Goal: Information Seeking & Learning: Learn about a topic

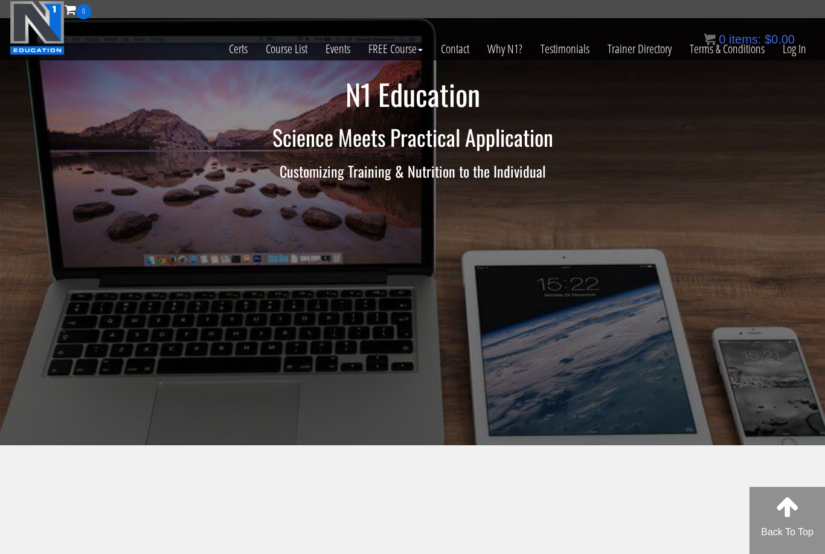
click at [793, 53] on link "Log In" at bounding box center [794, 48] width 42 height 59
click at [793, 49] on link "Log In" at bounding box center [794, 48] width 42 height 59
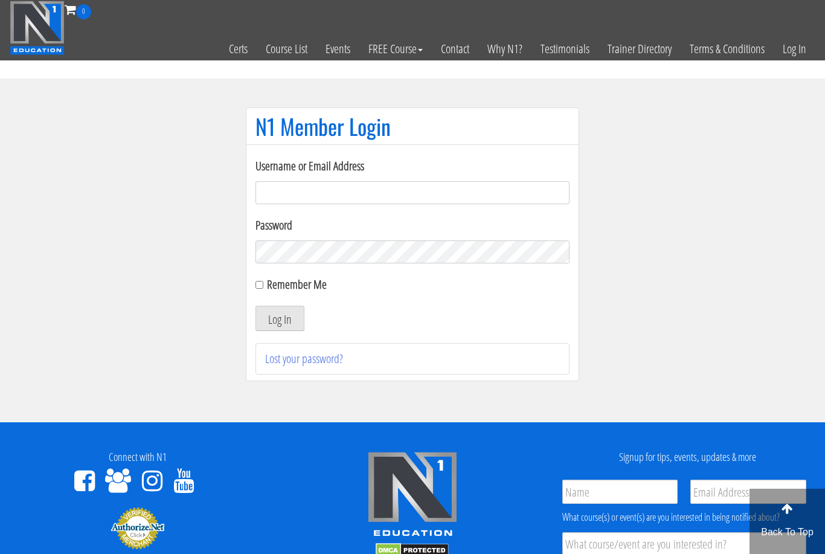
type input "[EMAIL_ADDRESS][DOMAIN_NAME]"
click at [280, 319] on button "Log In" at bounding box center [279, 317] width 49 height 25
click at [272, 330] on button "Log In" at bounding box center [279, 317] width 49 height 25
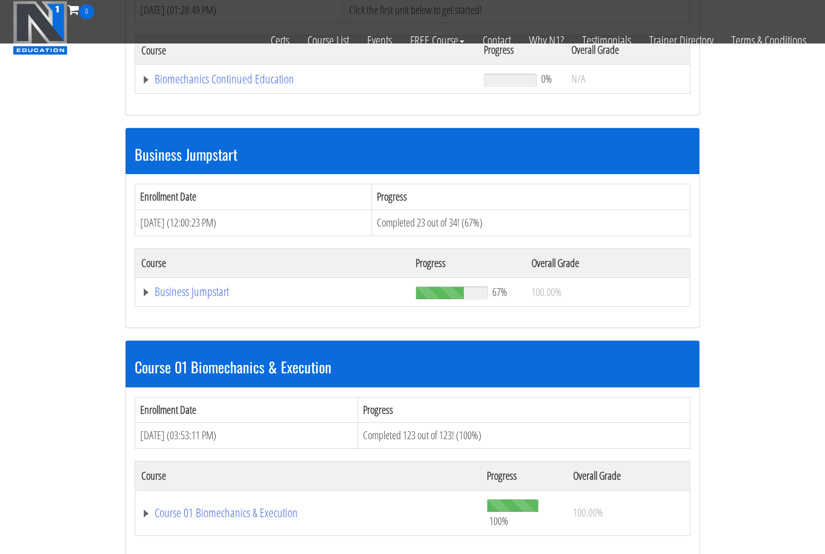
scroll to position [260, 0]
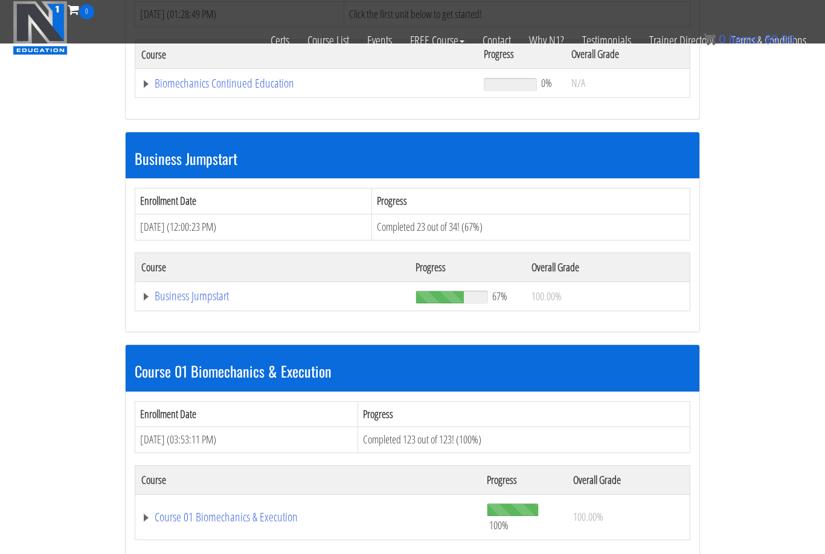
click at [155, 88] on link "Biomechanics Continued Education" at bounding box center [306, 83] width 330 height 12
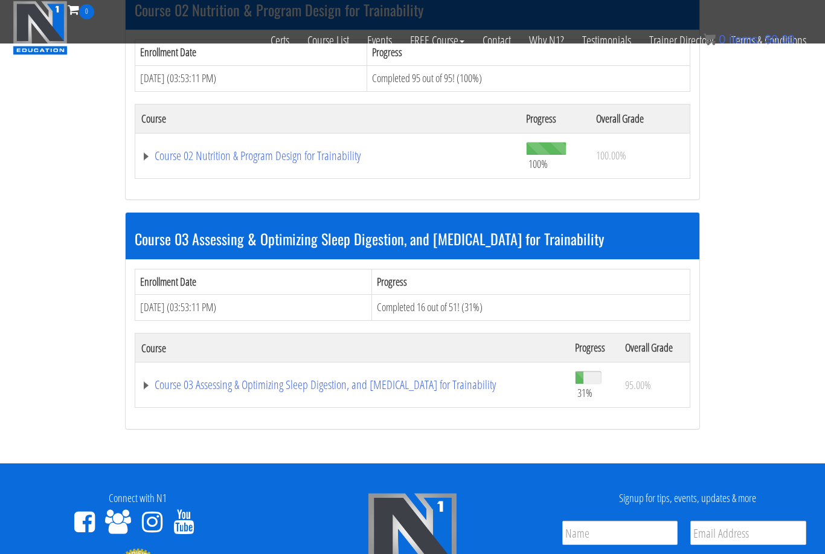
scroll to position [924, 0]
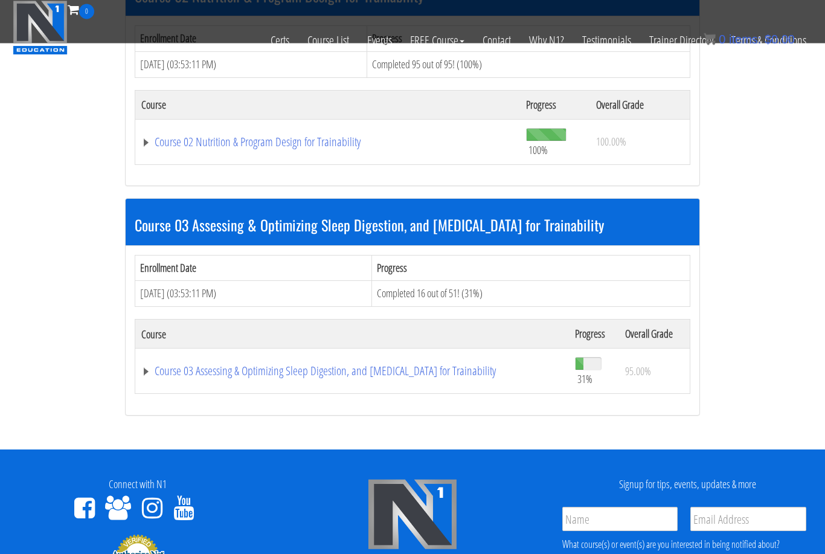
click at [149, 365] on link "Course 03 Assessing & Optimizing Sleep Digestion, and Stress Management for Tra…" at bounding box center [351, 371] width 421 height 12
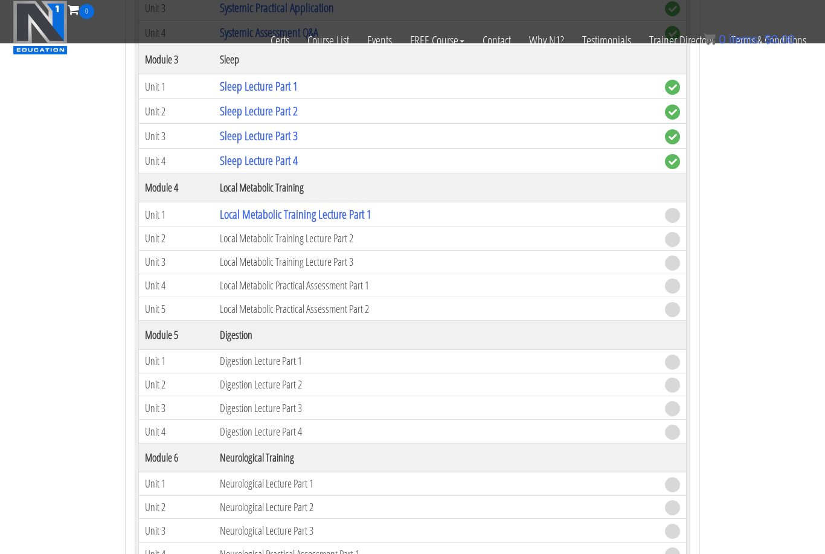
scroll to position [1633, 0]
click at [268, 212] on link "Local Metabolic Training Lecture Part 1" at bounding box center [296, 213] width 152 height 16
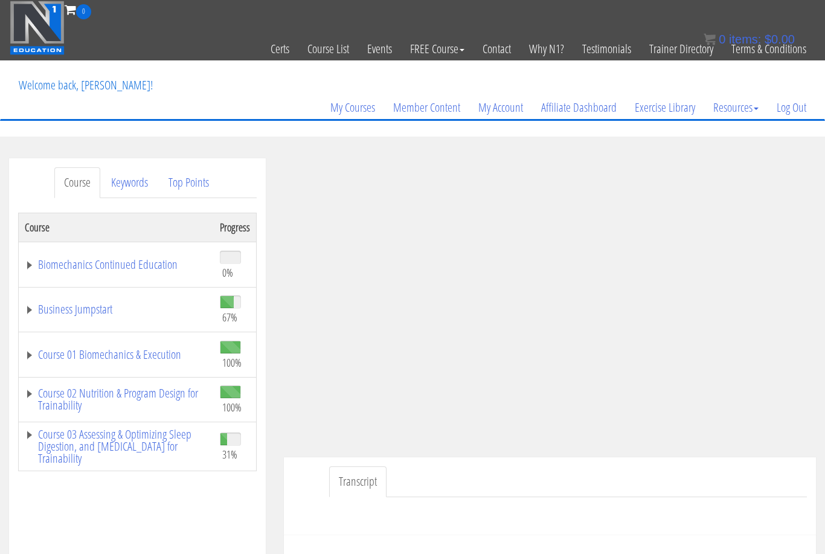
click at [30, 432] on link "Course 03 Assessing & Optimizing Sleep Digestion, and Stress Management for Tra…" at bounding box center [116, 446] width 183 height 36
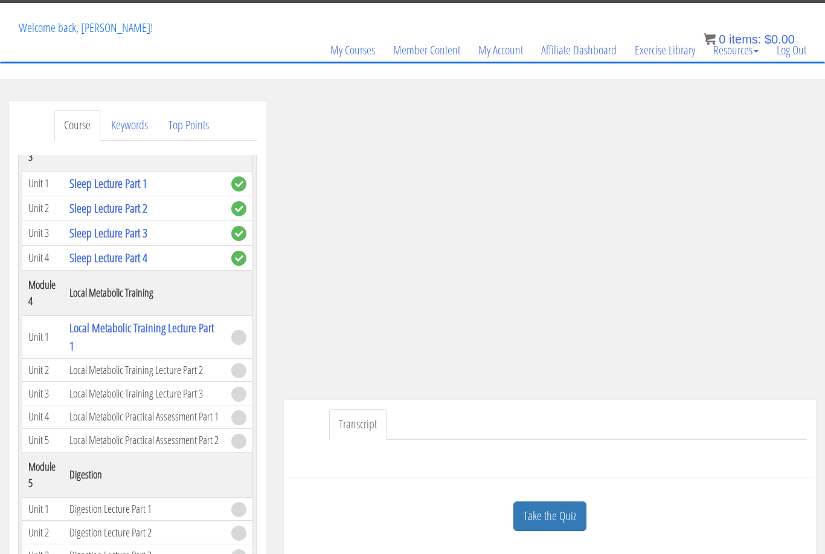
scroll to position [53, 0]
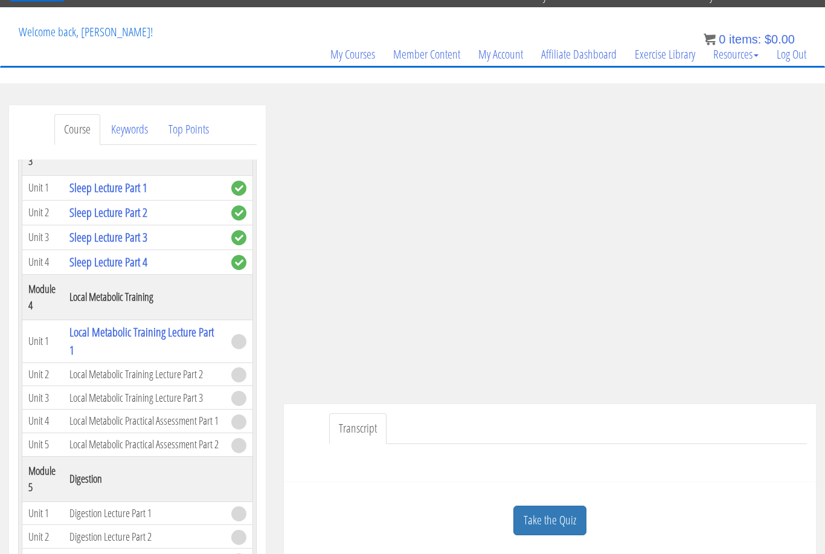
click at [552, 519] on link "Take the Quiz" at bounding box center [549, 520] width 73 height 30
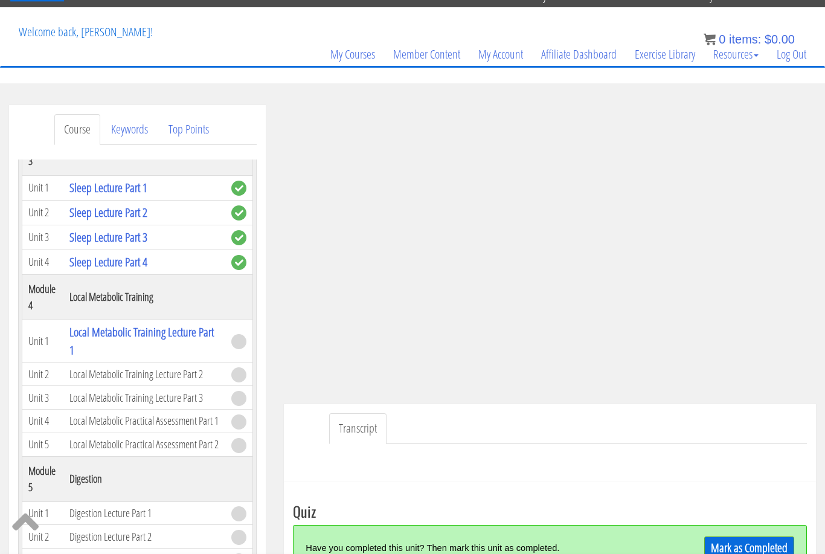
click at [776, 548] on link "Mark as Completed" at bounding box center [749, 547] width 90 height 23
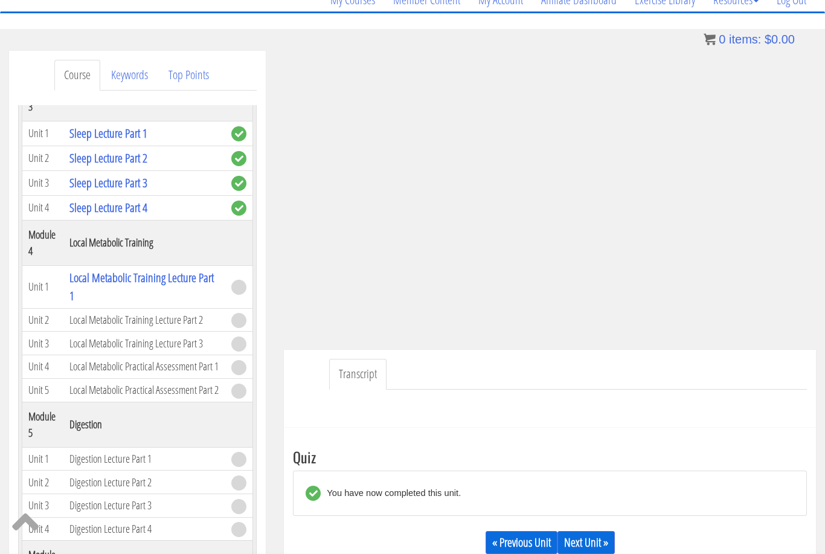
scroll to position [88, 0]
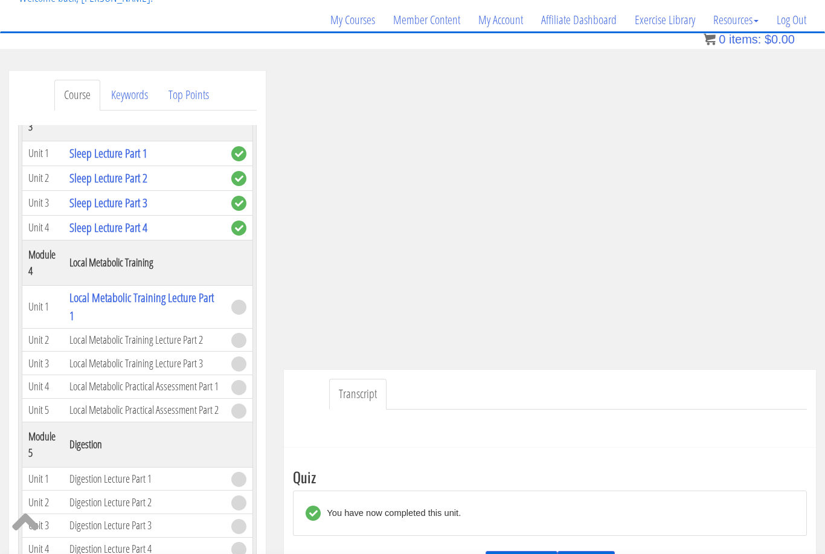
click at [600, 553] on link "Next Unit »" at bounding box center [585, 562] width 57 height 23
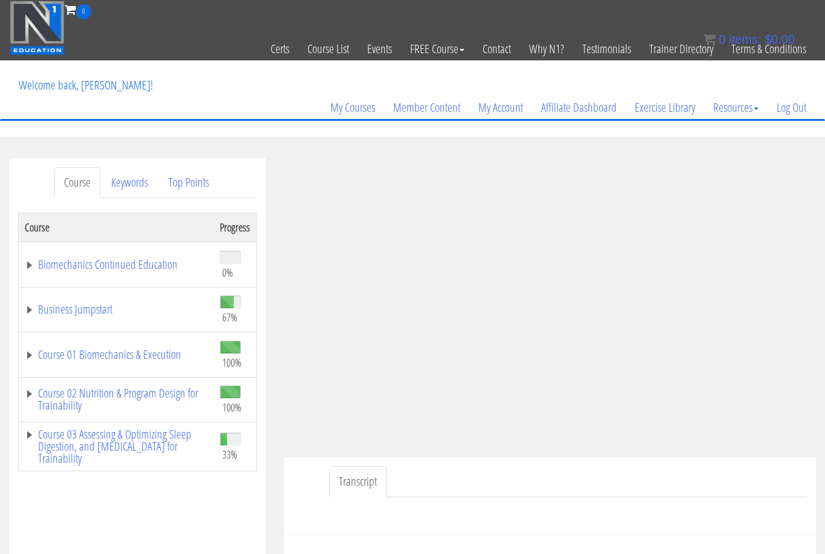
click at [31, 439] on link "Course 03 Assessing & Optimizing Sleep Digestion, and [MEDICAL_DATA] for Traina…" at bounding box center [116, 446] width 183 height 36
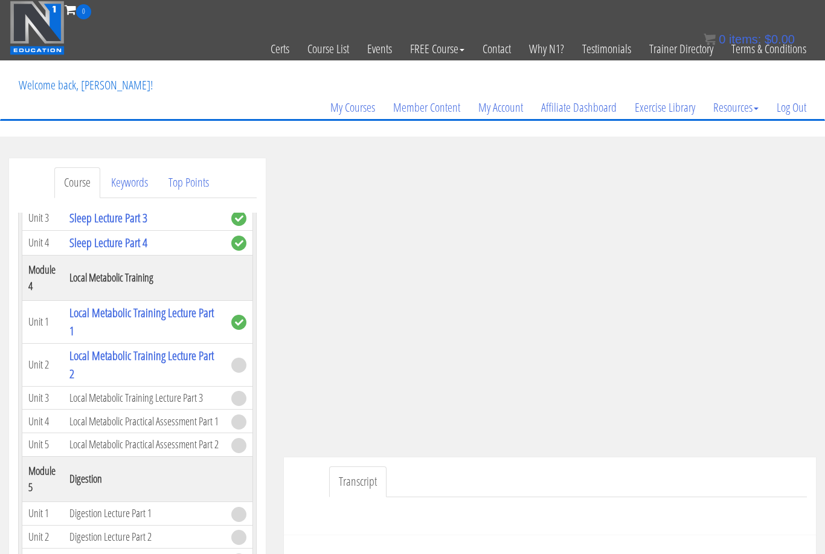
scroll to position [889, 0]
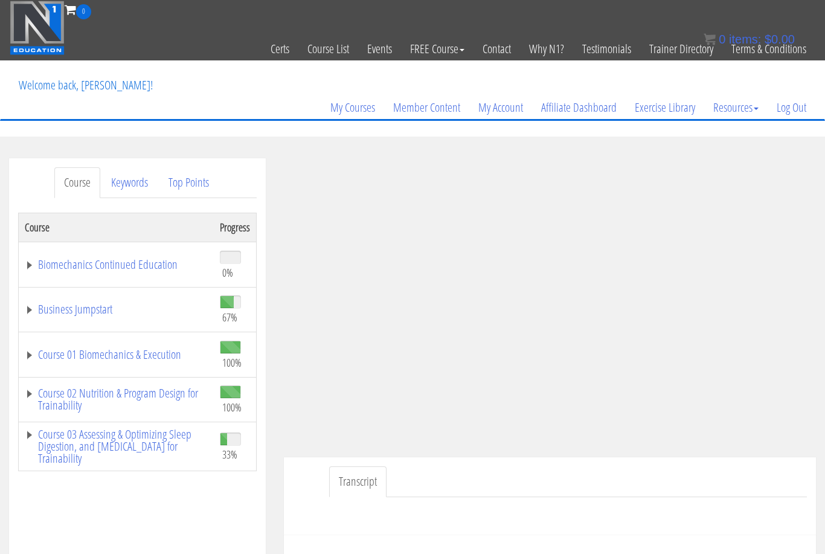
click at [26, 437] on link "Course 03 Assessing & Optimizing Sleep Digestion, and [MEDICAL_DATA] for Traina…" at bounding box center [116, 446] width 183 height 36
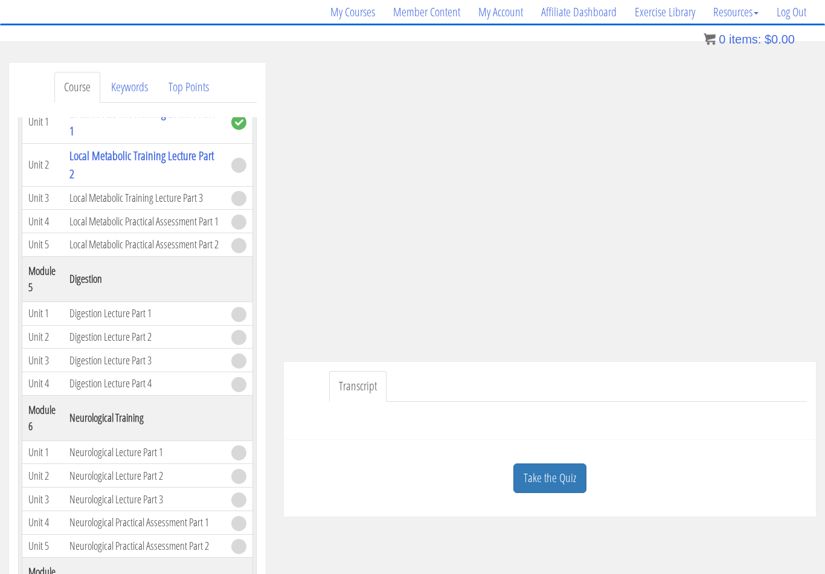
scroll to position [95, 0]
click at [549, 479] on link "Take the Quiz" at bounding box center [549, 478] width 73 height 30
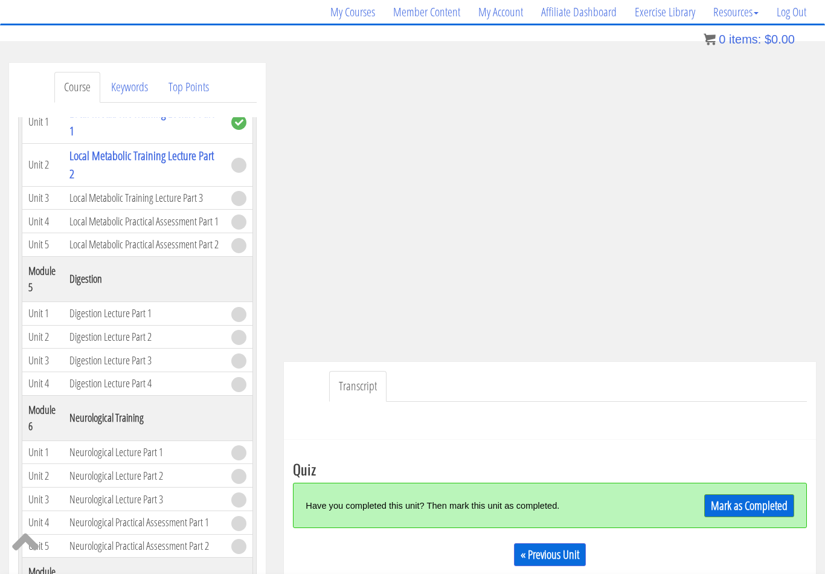
click at [758, 508] on link "Mark as Completed" at bounding box center [749, 505] width 90 height 23
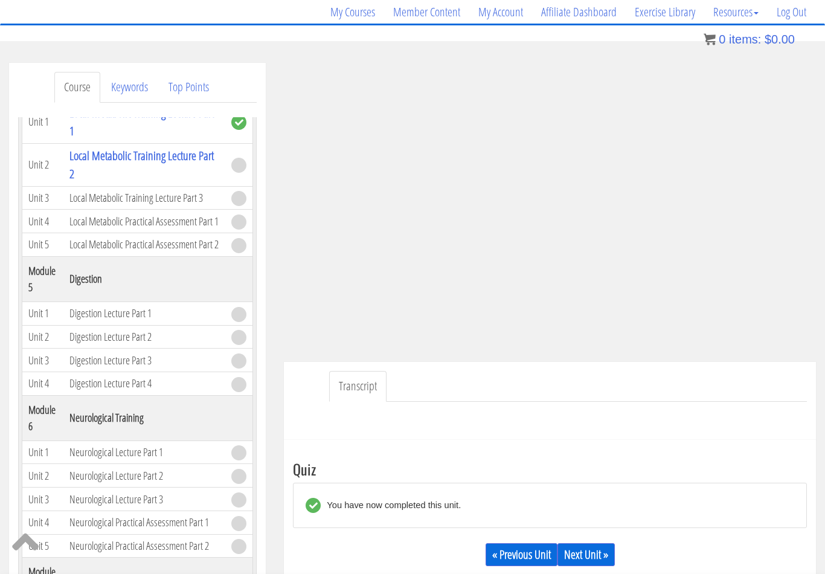
click at [589, 553] on link "Next Unit »" at bounding box center [585, 554] width 57 height 23
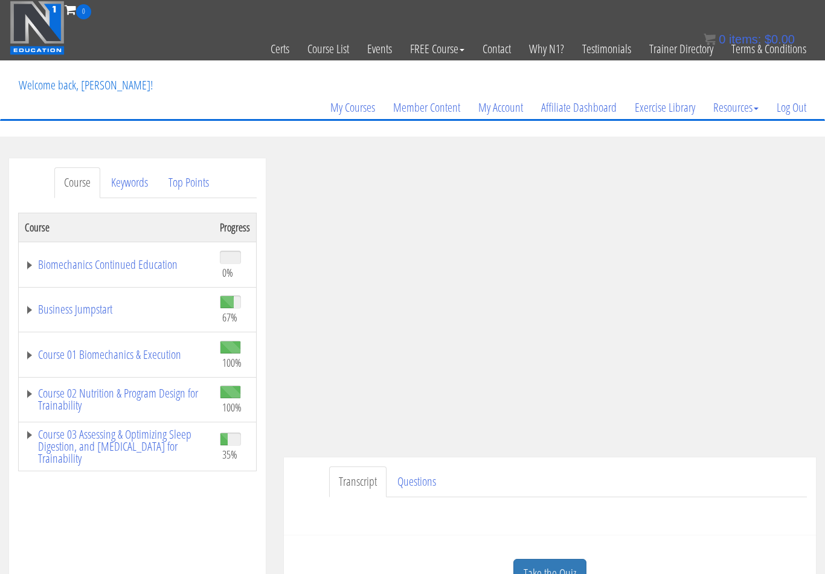
click at [33, 440] on link "Course 03 Assessing & Optimizing Sleep Digestion, and [MEDICAL_DATA] for Traina…" at bounding box center [116, 446] width 183 height 36
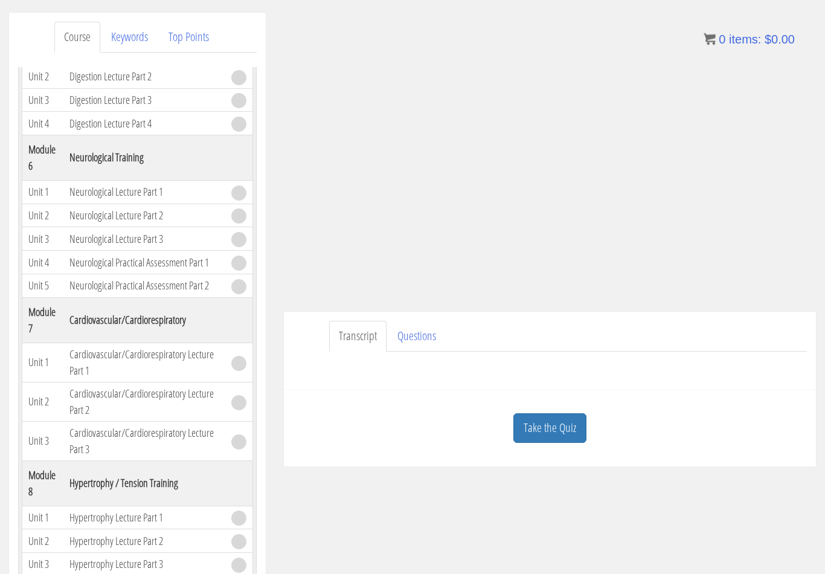
scroll to position [146, 0]
click at [559, 423] on link "Take the Quiz" at bounding box center [549, 427] width 73 height 30
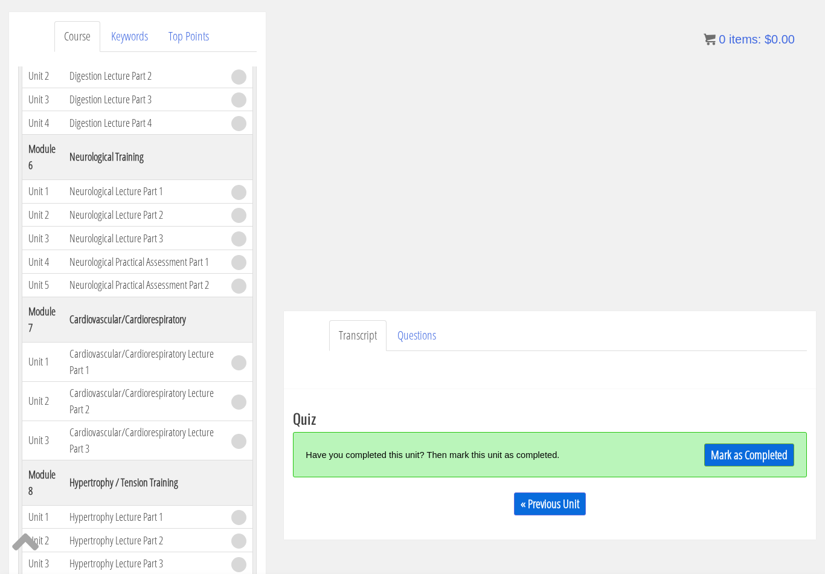
click at [743, 453] on link "Mark as Completed" at bounding box center [749, 454] width 90 height 23
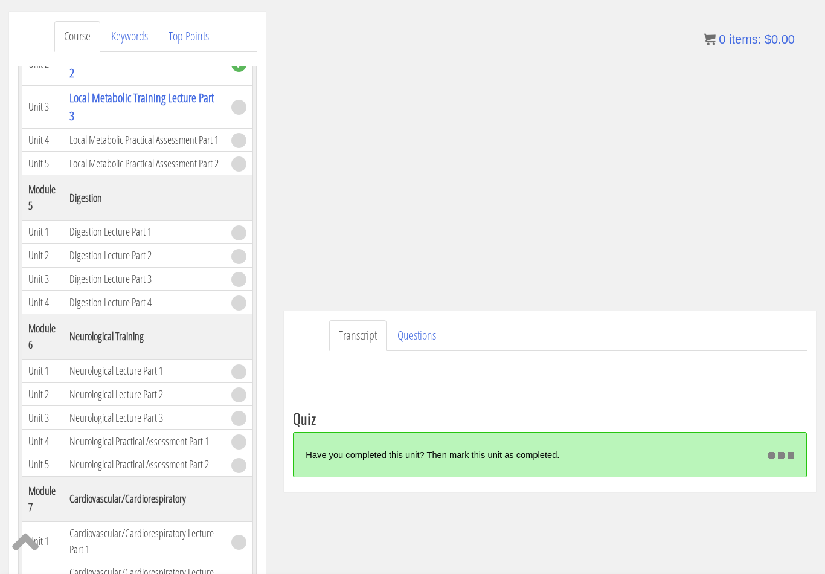
scroll to position [962, 0]
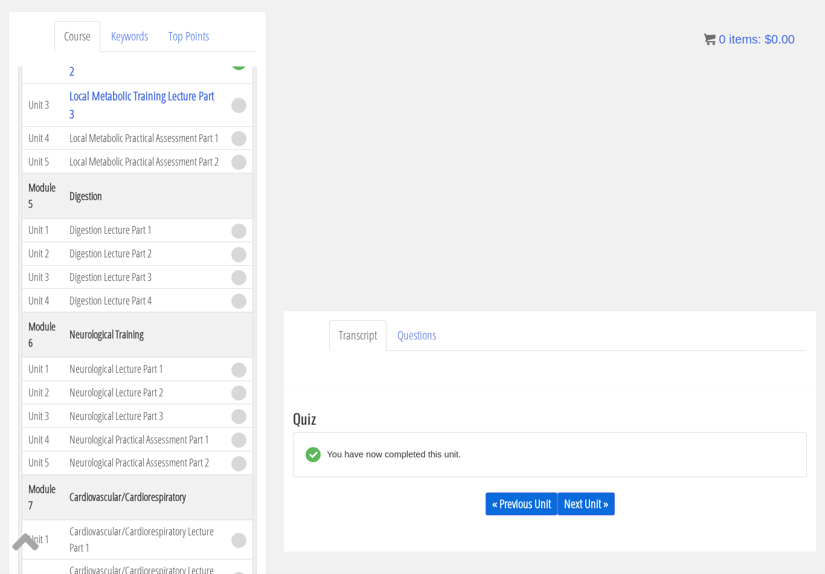
click at [598, 501] on link "Next Unit »" at bounding box center [585, 503] width 57 height 23
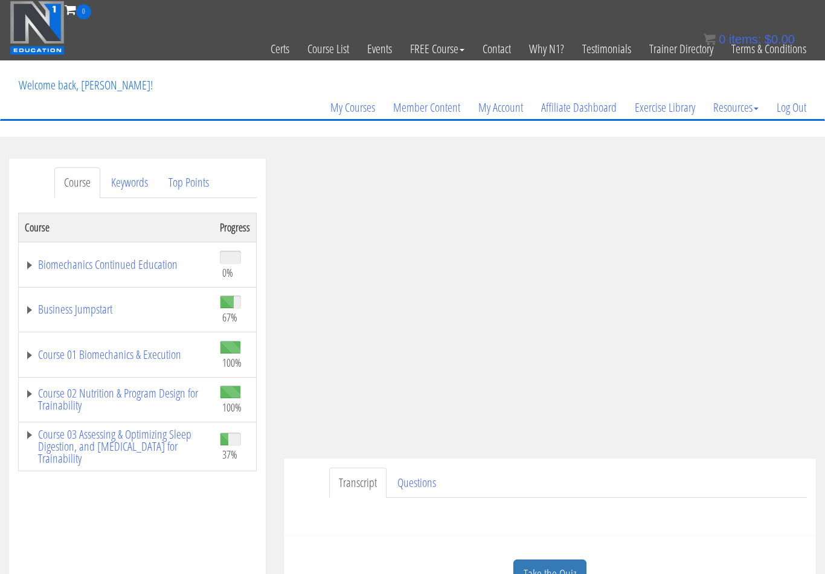
click at [577, 559] on link "Take the Quiz" at bounding box center [549, 574] width 73 height 30
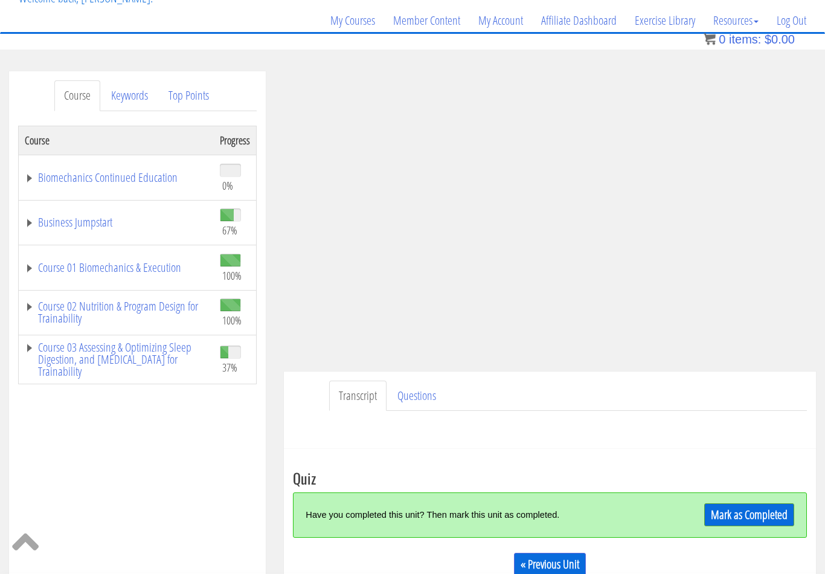
scroll to position [78, 0]
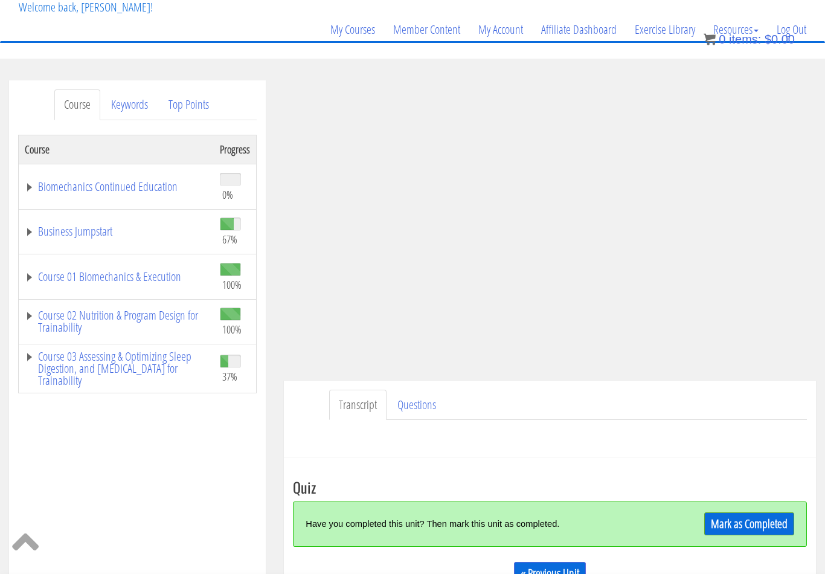
click at [31, 362] on link "Course 03 Assessing & Optimizing Sleep Digestion, and [MEDICAL_DATA] for Traina…" at bounding box center [116, 368] width 183 height 36
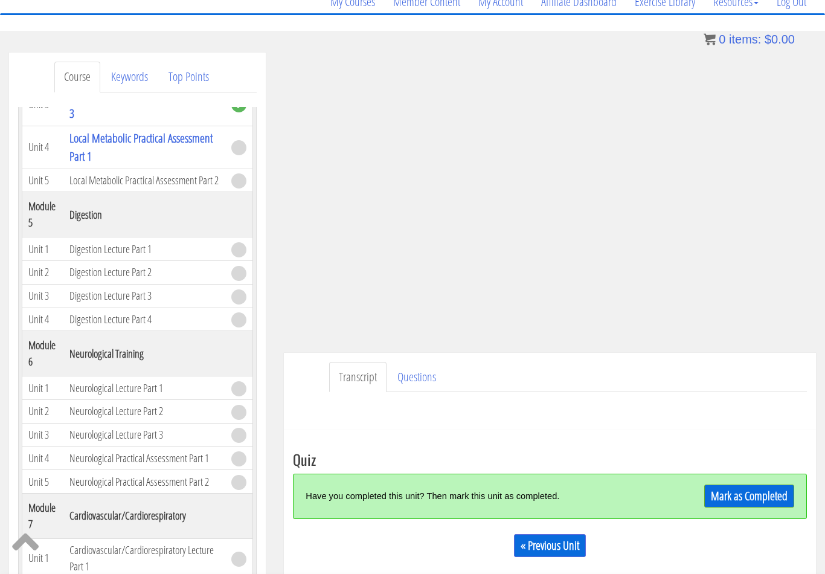
scroll to position [104, 0]
click at [416, 384] on link "Questions" at bounding box center [417, 378] width 58 height 31
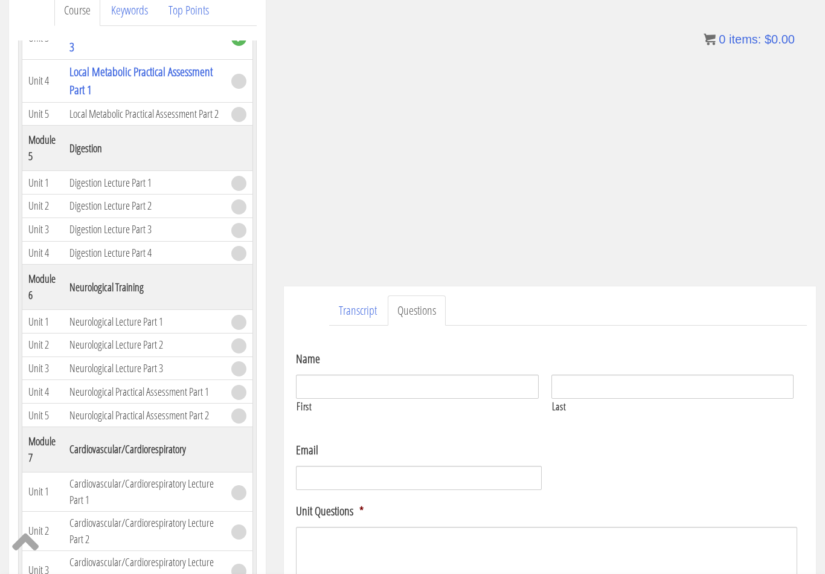
scroll to position [173, 0]
click at [359, 315] on link "Transcript" at bounding box center [357, 309] width 57 height 31
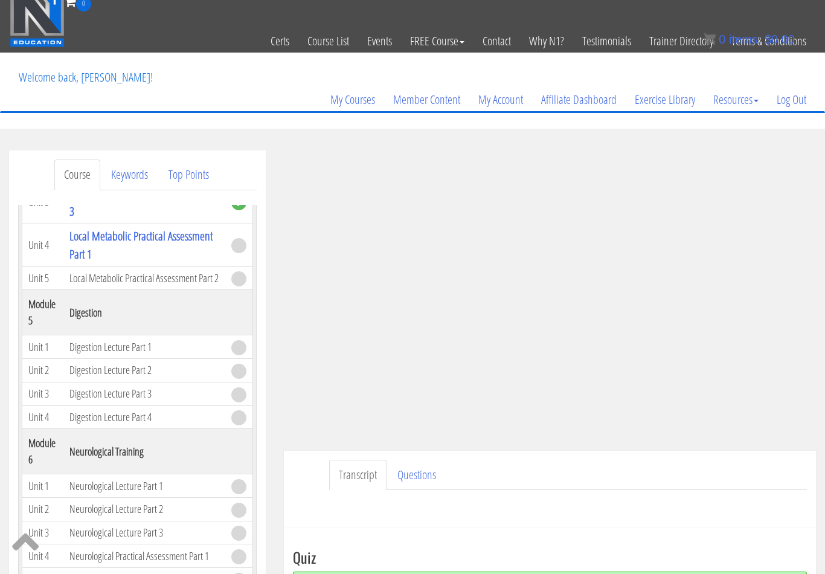
scroll to position [8, 0]
